Goal: Check status: Check status

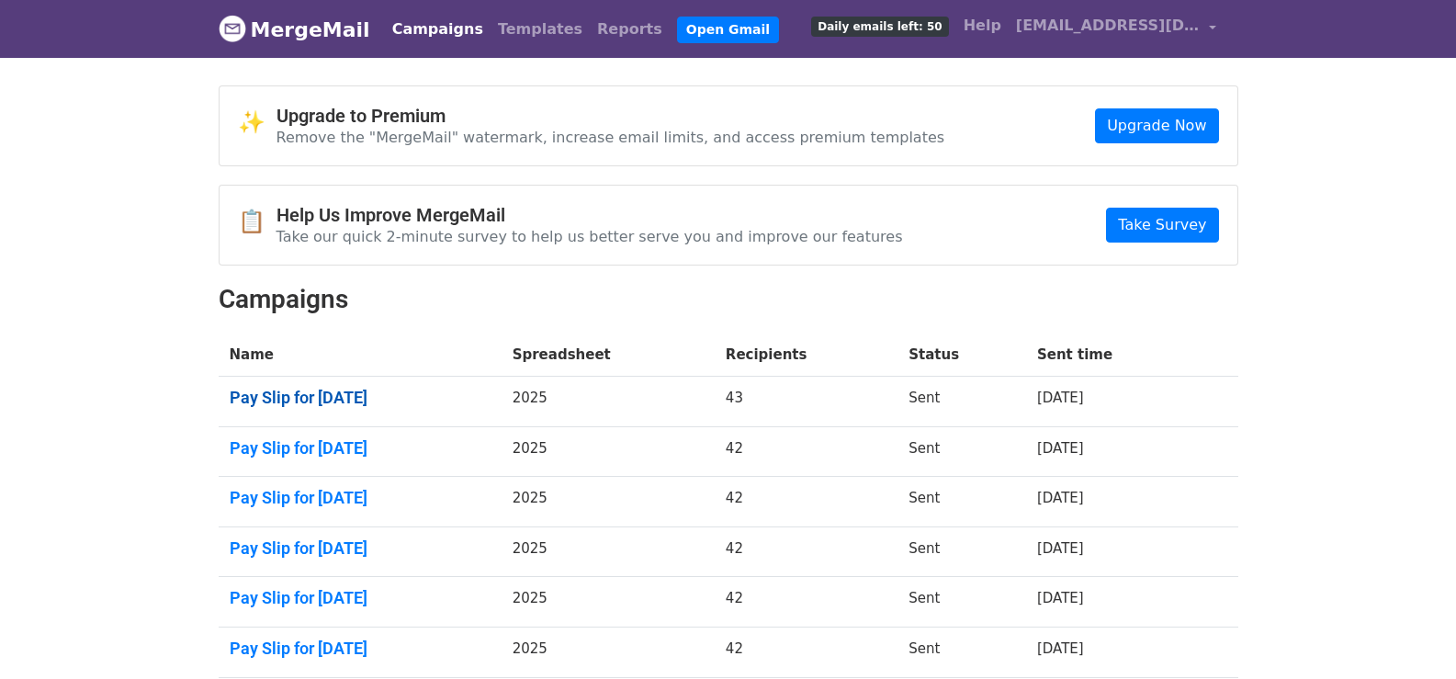
click at [434, 390] on link "Pay Slip for September 15, 2025" at bounding box center [360, 398] width 261 height 20
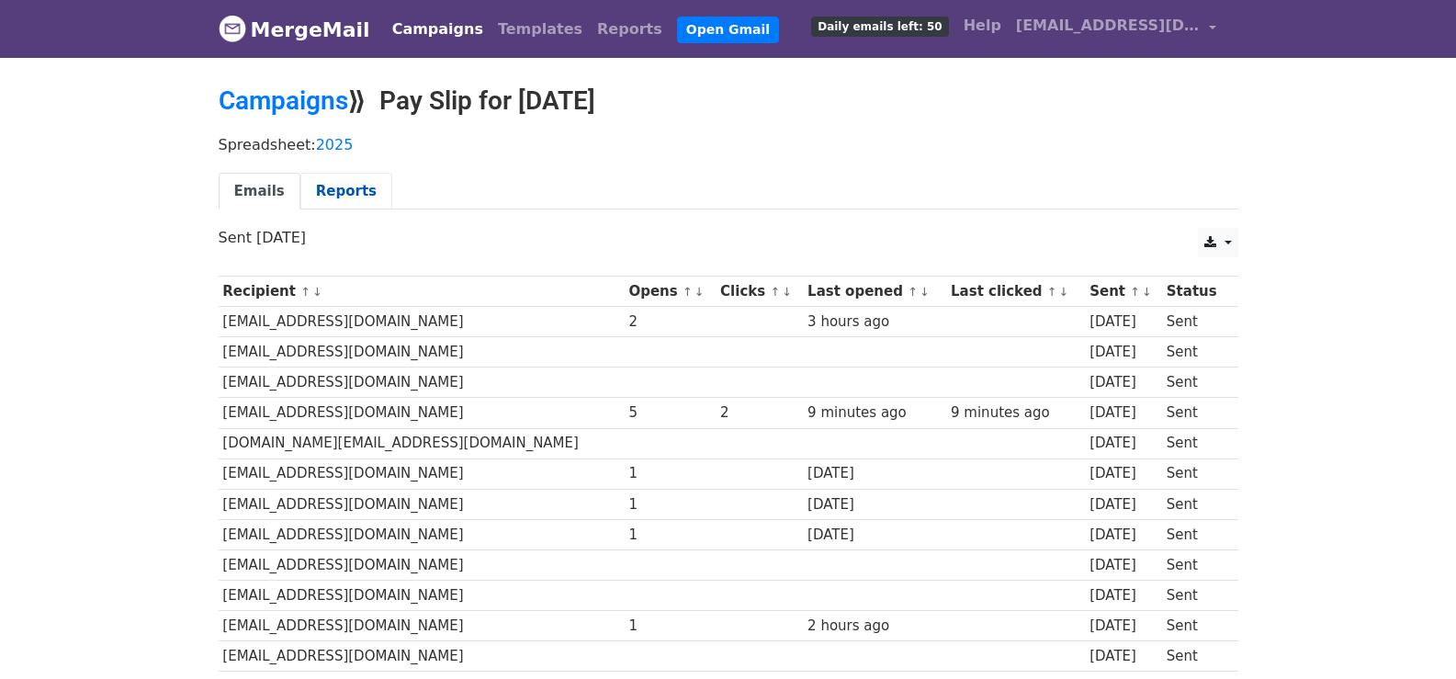
click at [345, 191] on link "Reports" at bounding box center [346, 192] width 92 height 38
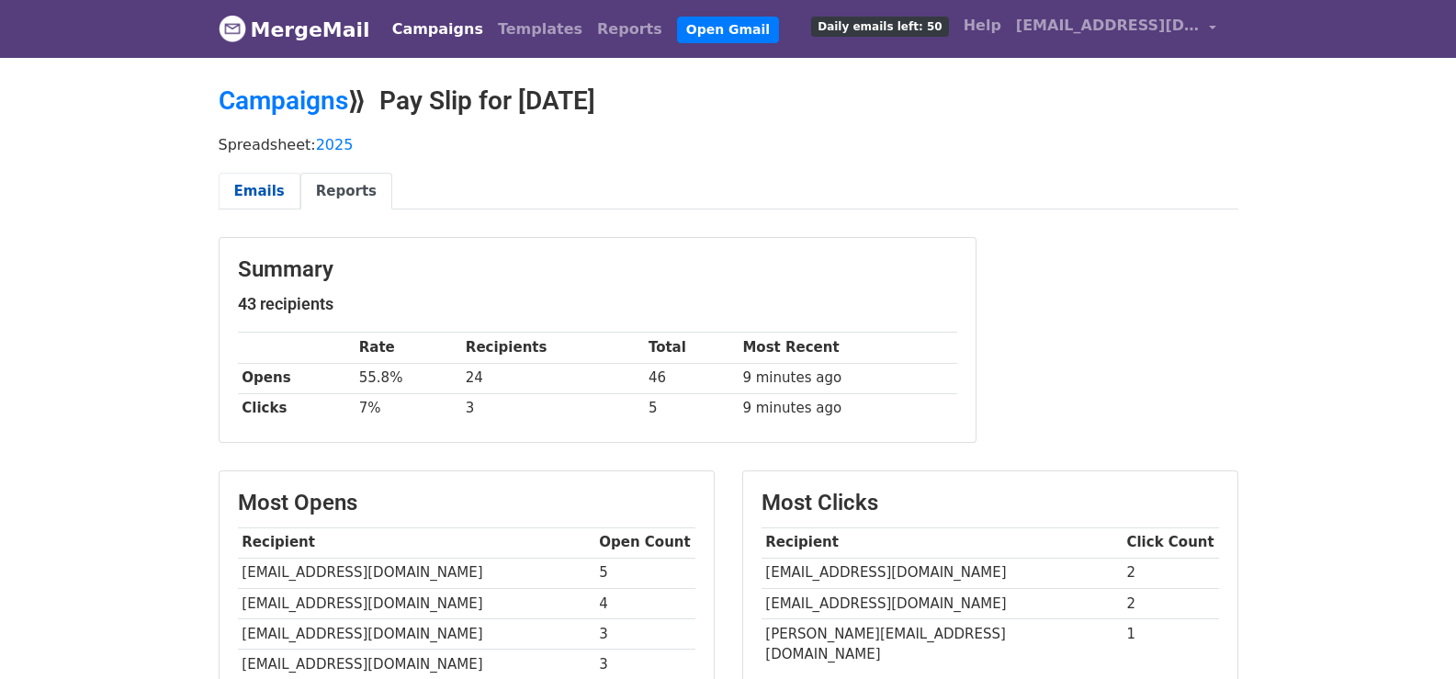
click at [254, 190] on link "Emails" at bounding box center [260, 192] width 82 height 38
